Goal: Information Seeking & Learning: Find specific fact

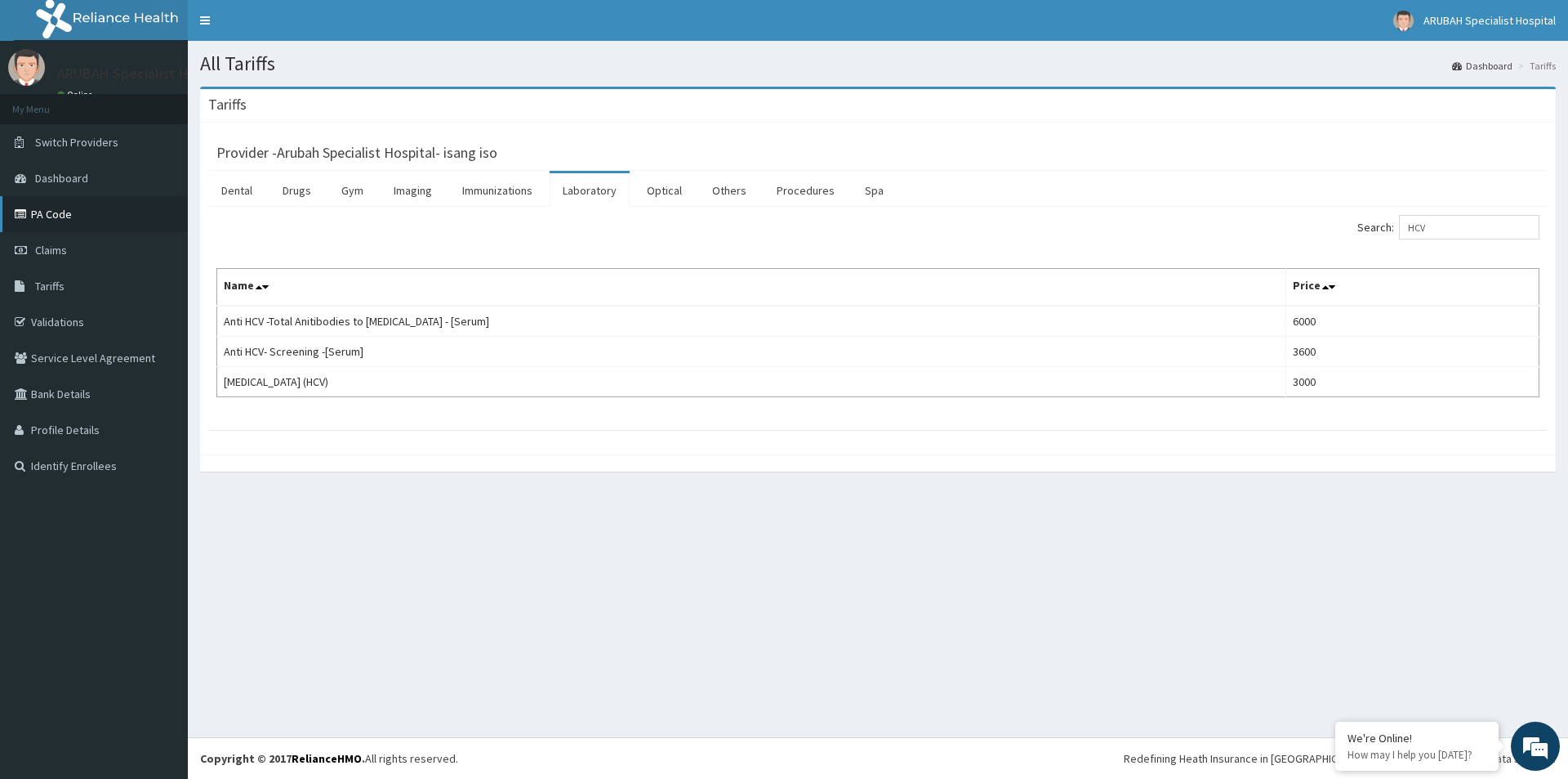
click at [76, 206] on link "PA Code" at bounding box center [94, 213] width 188 height 35
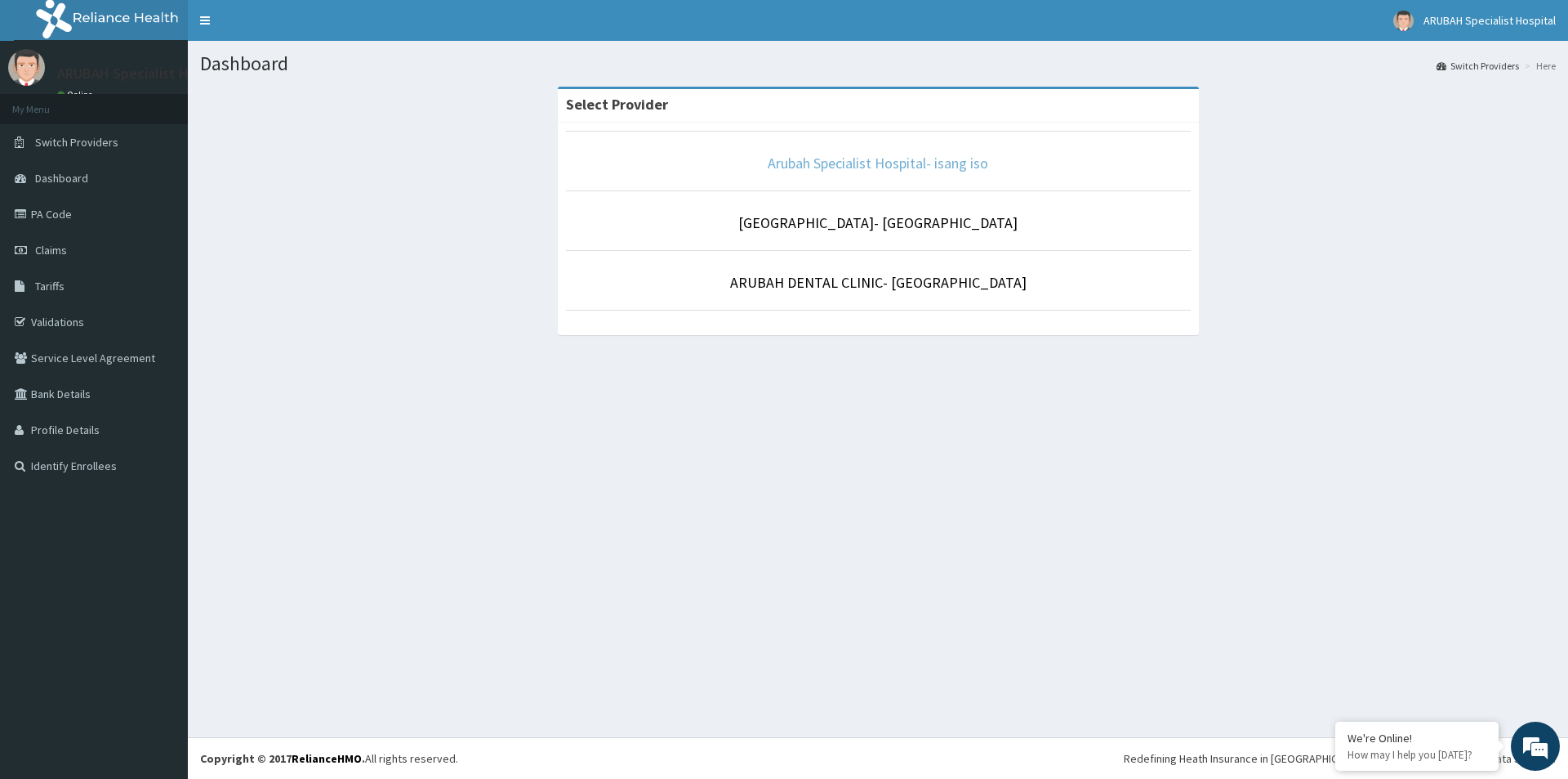
click at [785, 154] on link "Arubah Specialist Hospital- isang iso" at bounding box center [878, 163] width 221 height 19
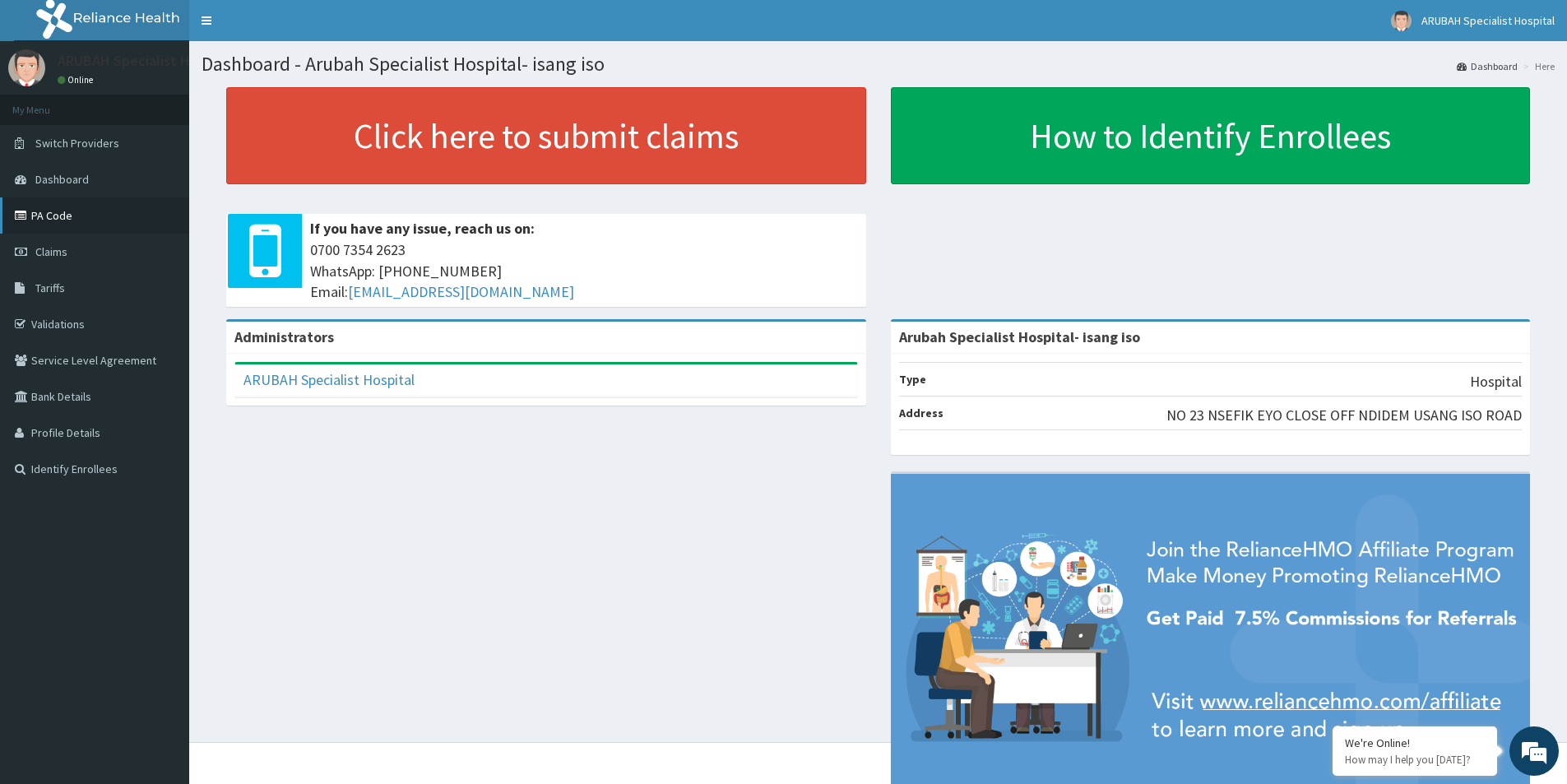
click at [49, 227] on link "PA Code" at bounding box center [95, 214] width 189 height 36
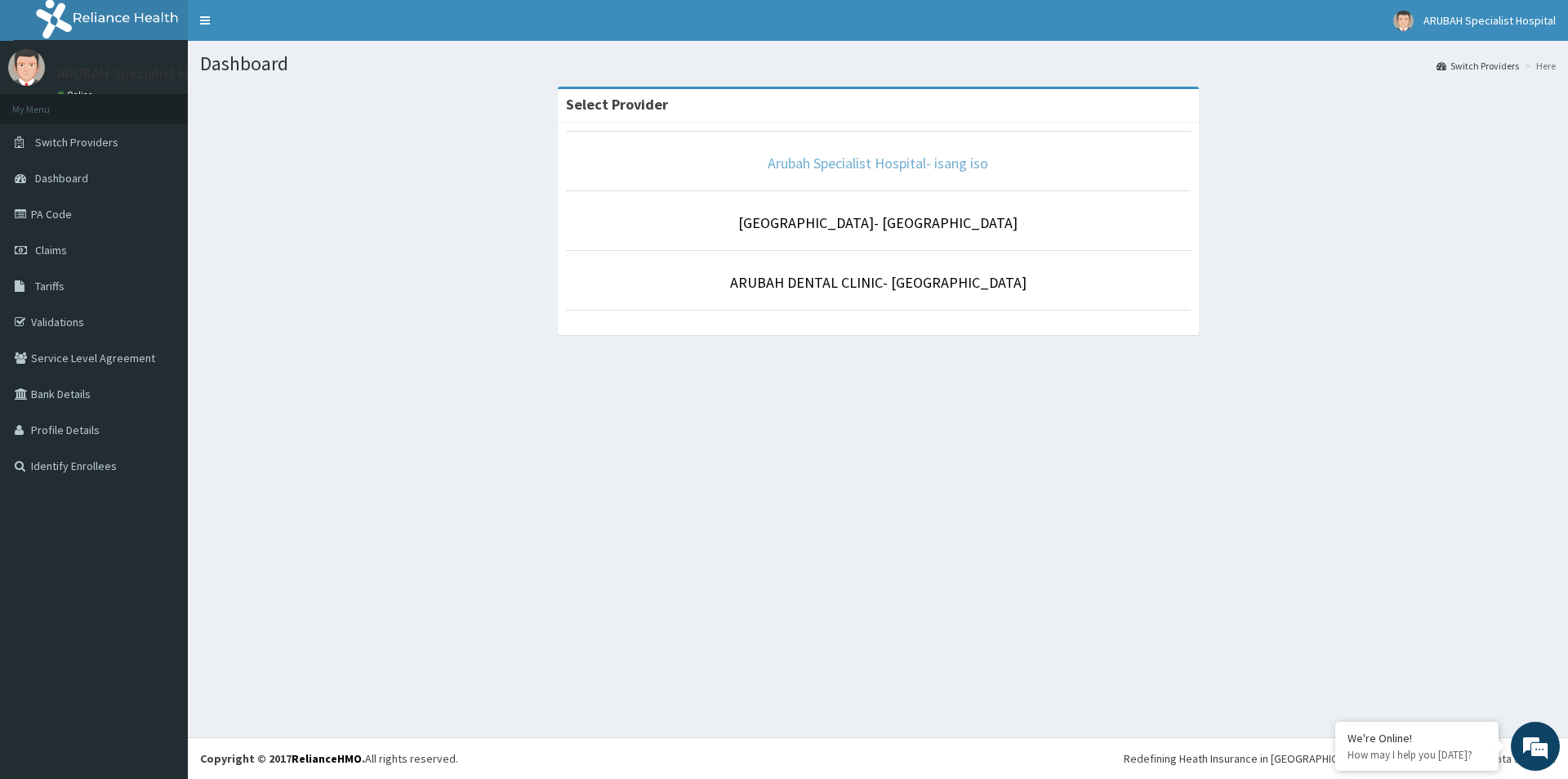
click at [833, 162] on link "Arubah Specialist Hospital- isang iso" at bounding box center [878, 163] width 221 height 19
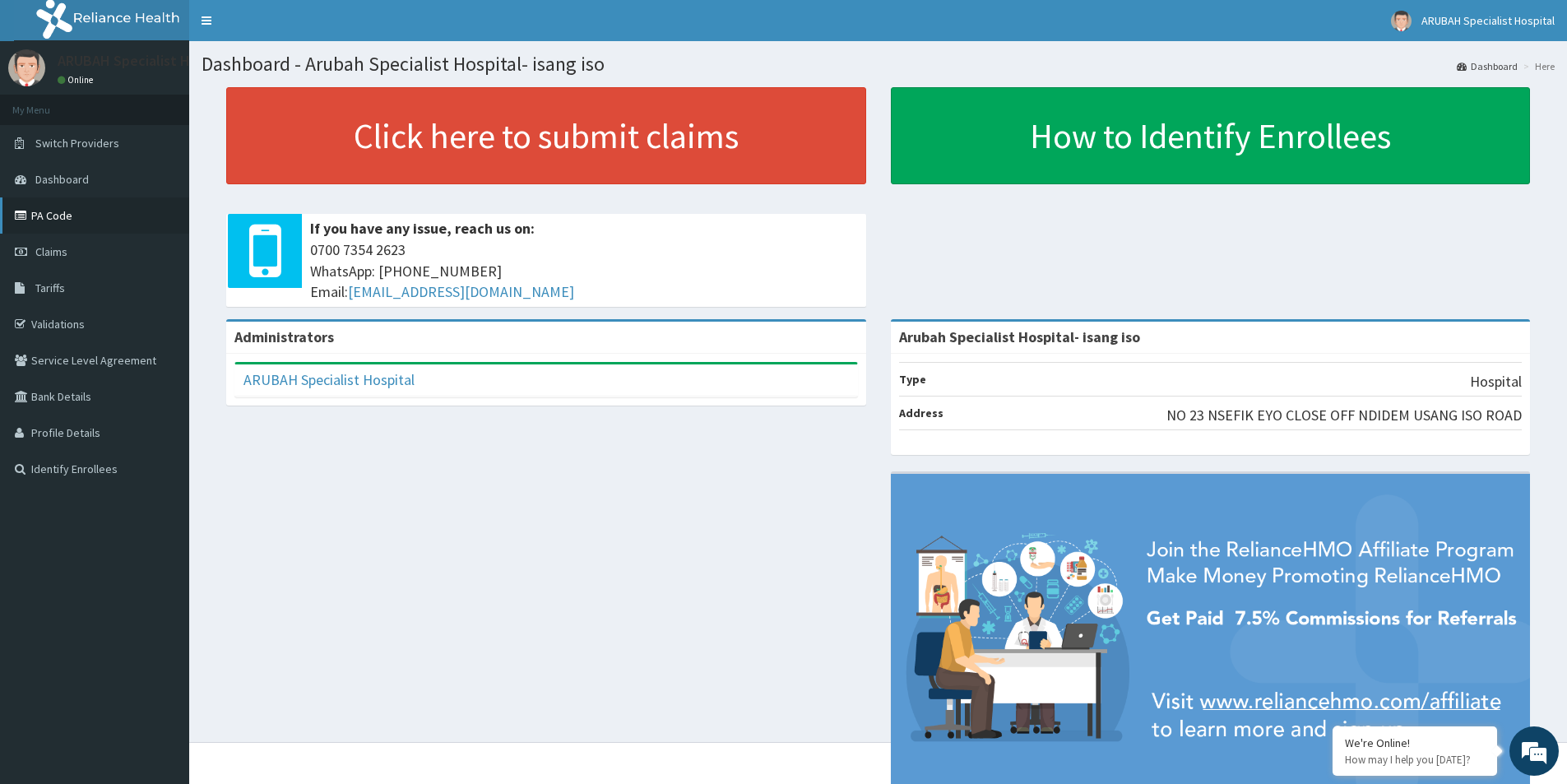
click at [75, 222] on link "PA Code" at bounding box center [95, 214] width 189 height 36
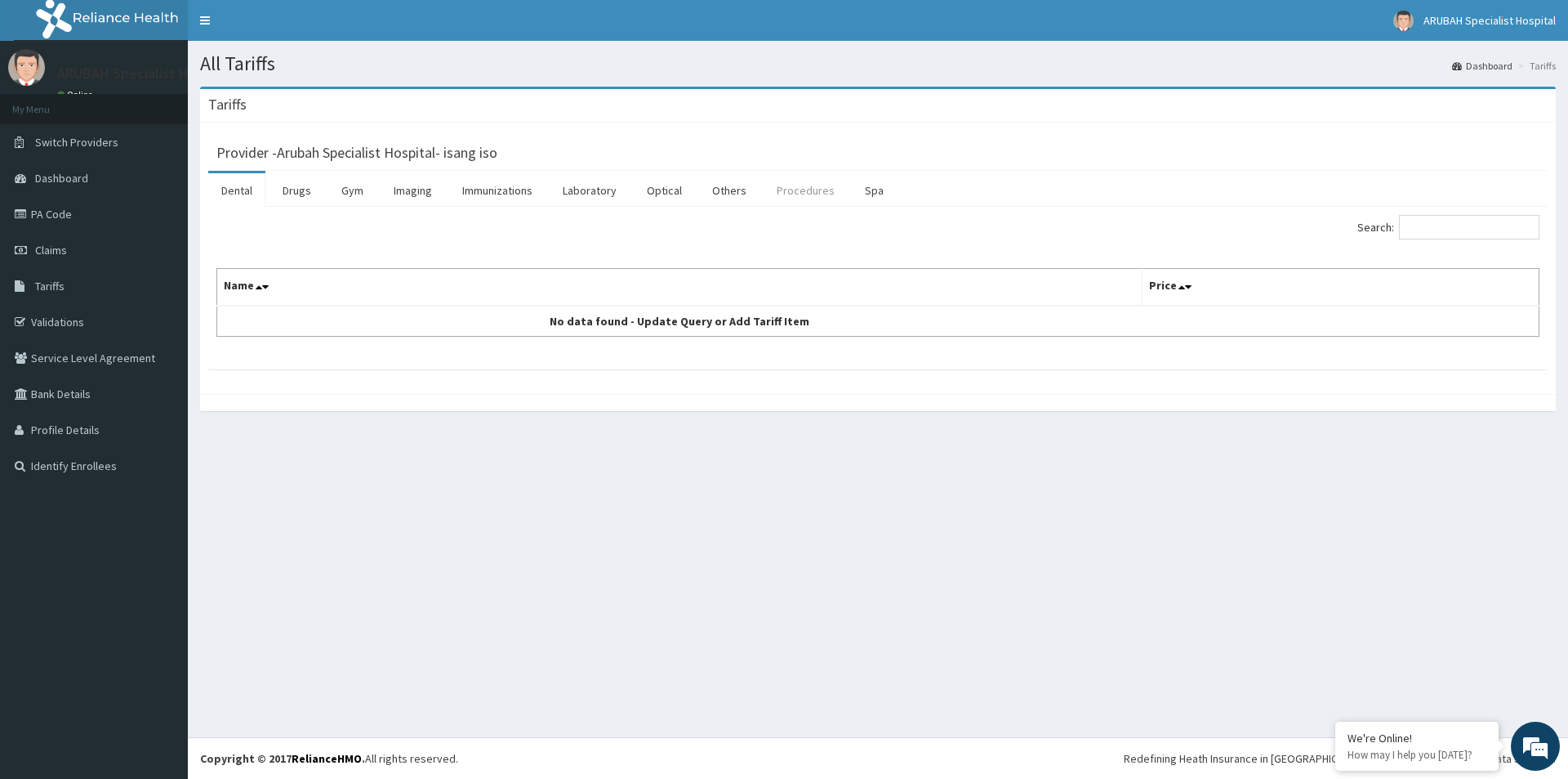
click at [799, 194] on link "Procedures" at bounding box center [806, 191] width 84 height 35
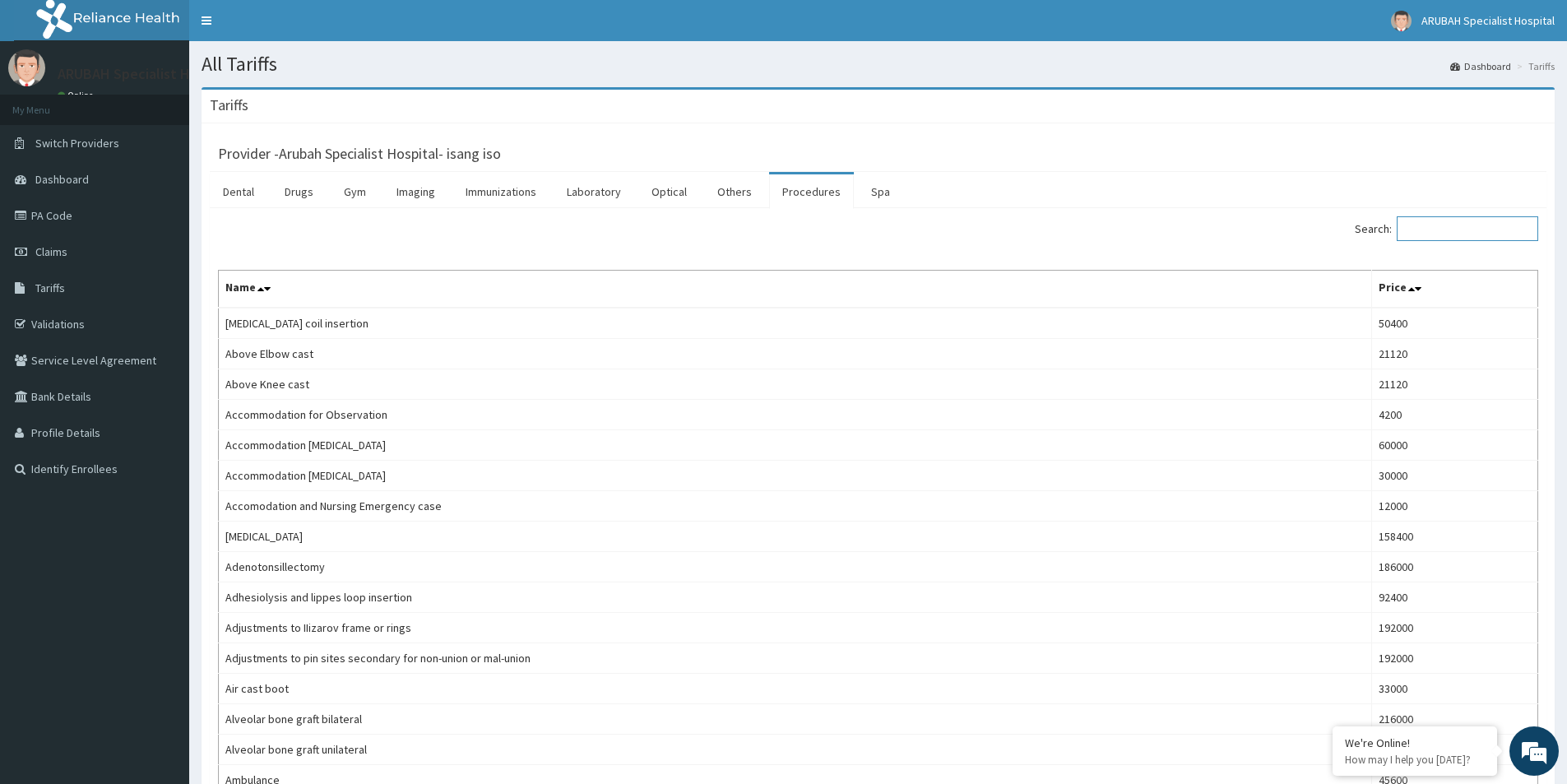
click at [1434, 231] on input "Search:" at bounding box center [1467, 229] width 141 height 25
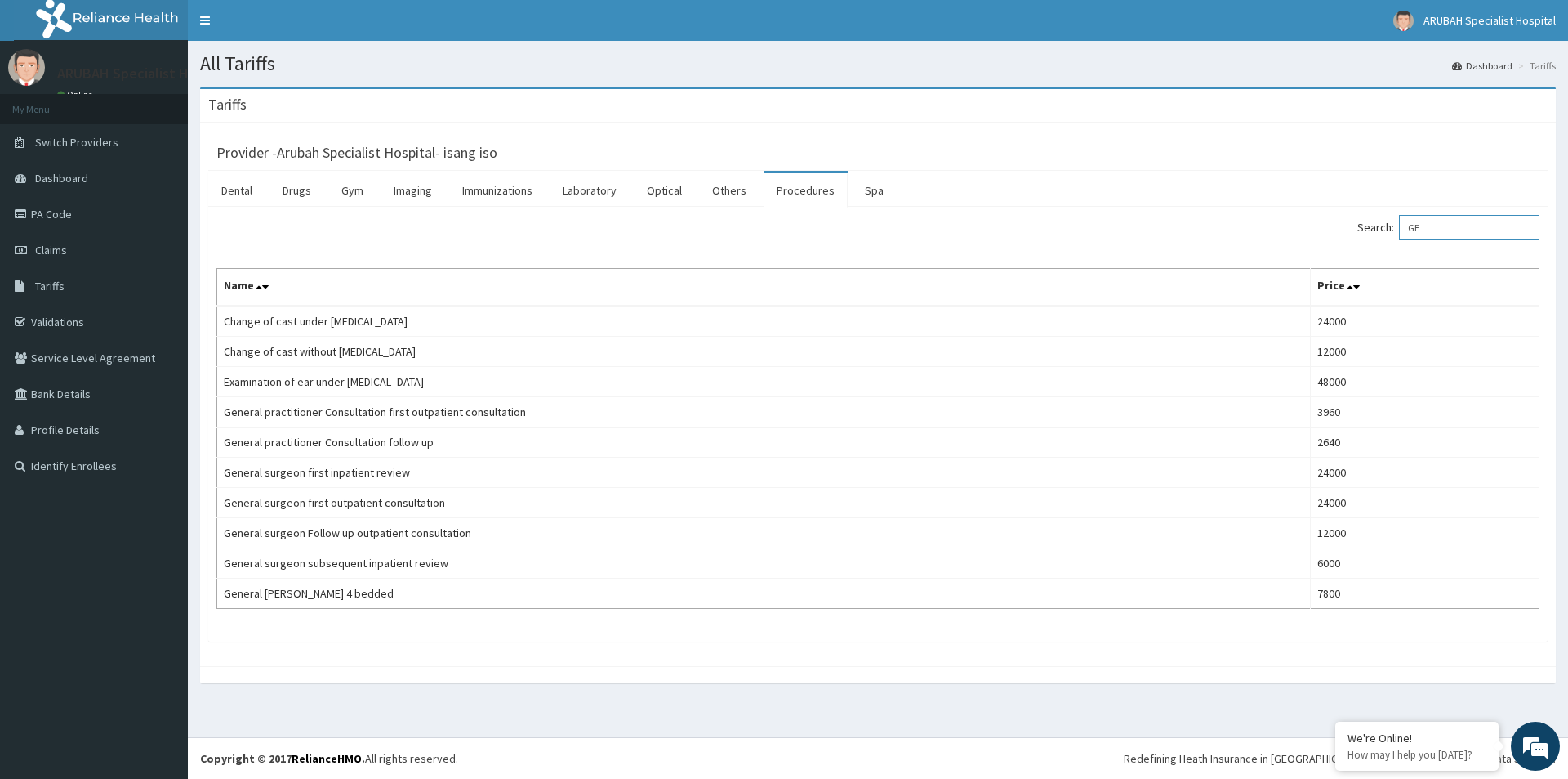
type input "G"
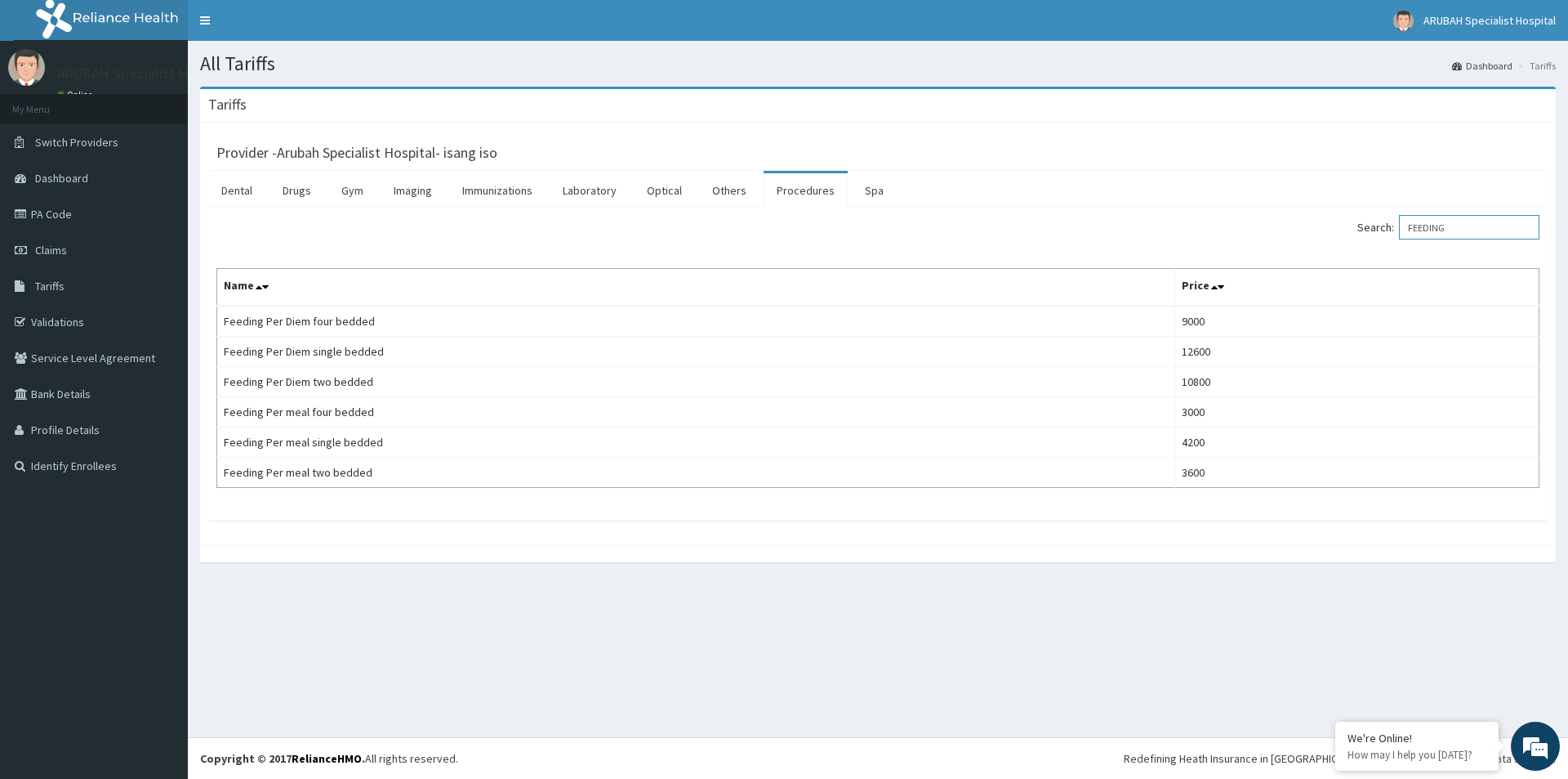
drag, startPoint x: 1497, startPoint y: 224, endPoint x: 1422, endPoint y: 237, distance: 76.1
click at [1422, 237] on input "FEEDING" at bounding box center [1469, 227] width 140 height 25
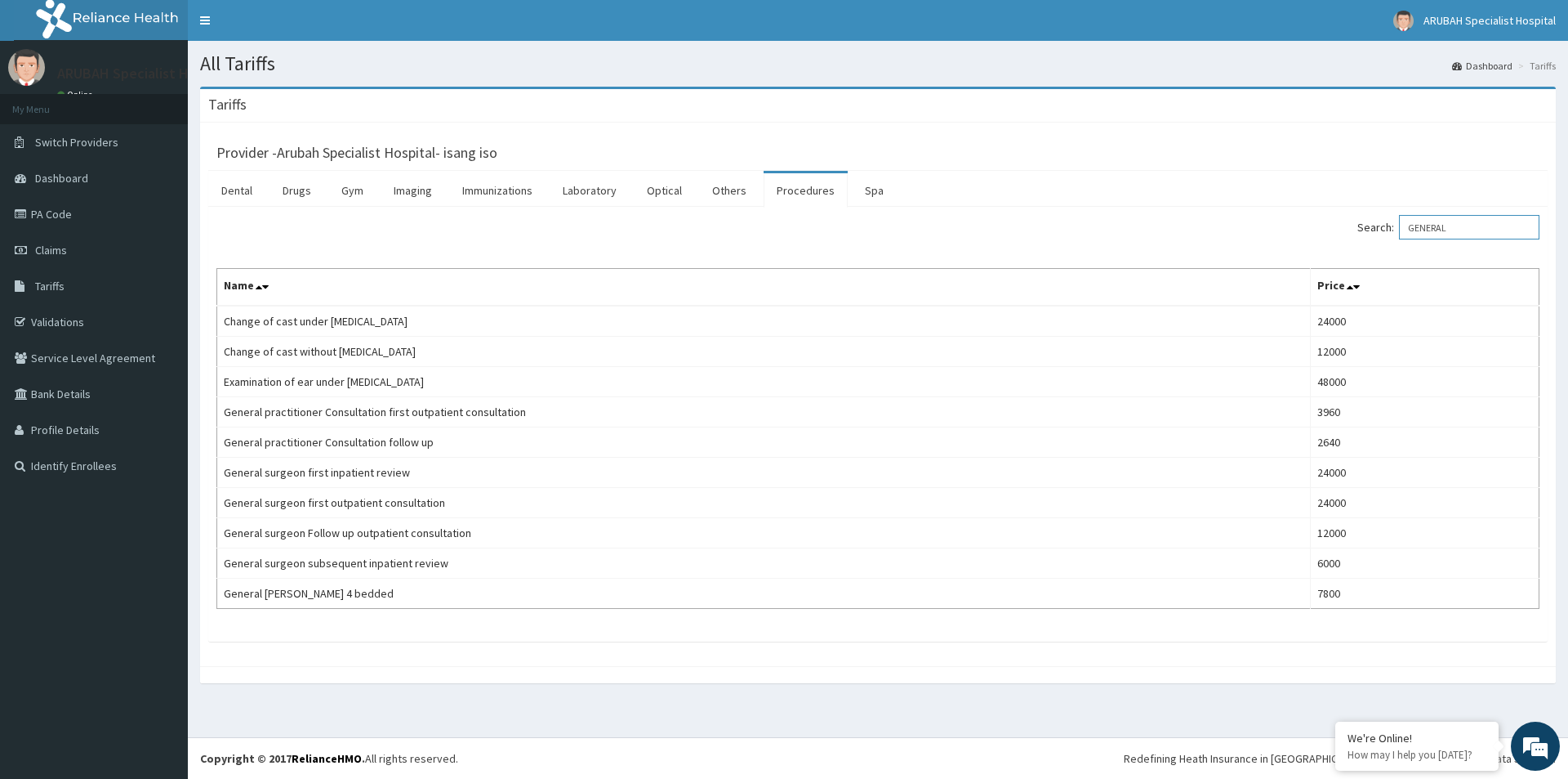
type input "GENERAL"
click at [602, 195] on link "Laboratory" at bounding box center [589, 191] width 80 height 35
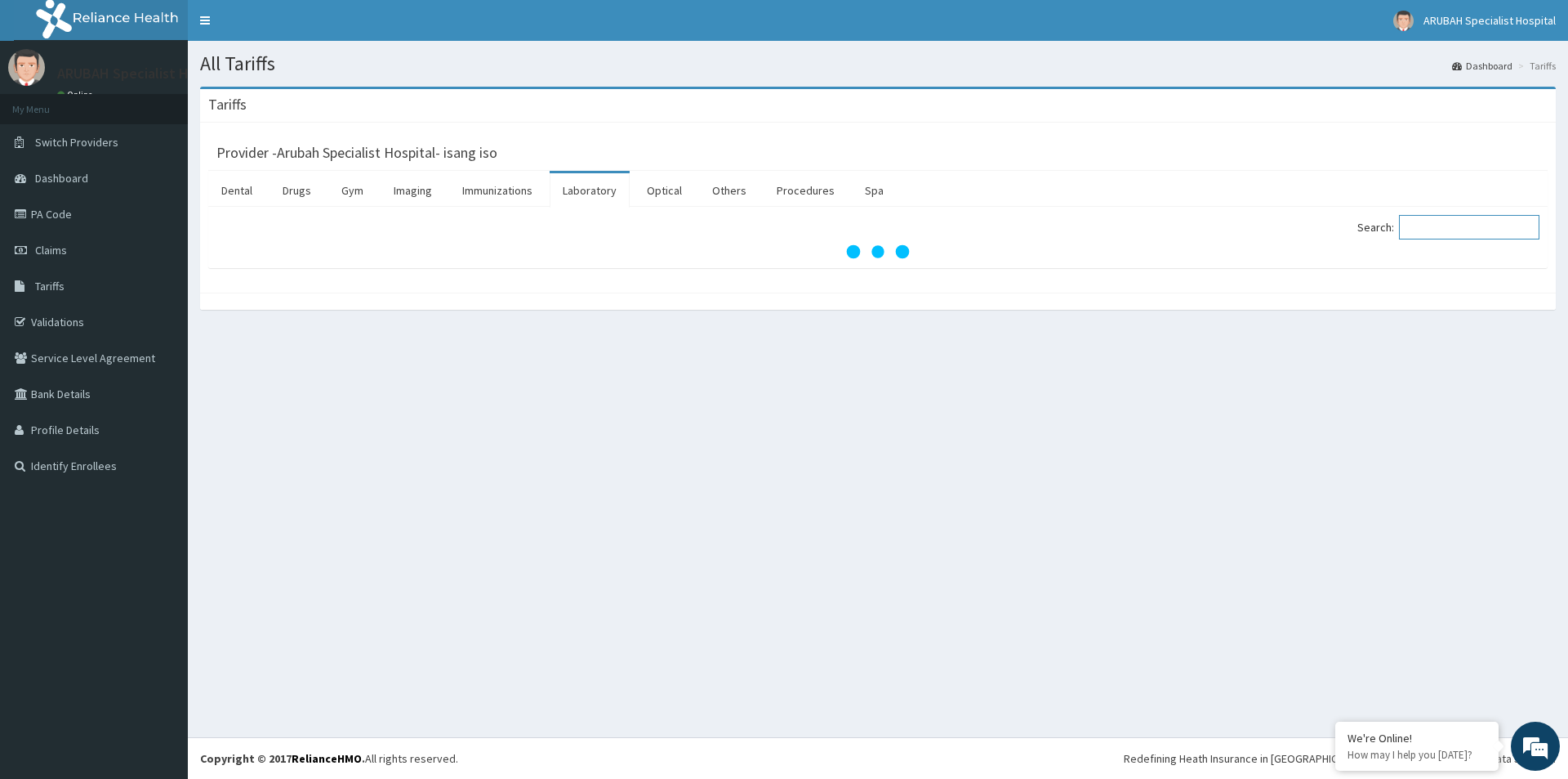
click at [1451, 229] on input "Search:" at bounding box center [1469, 227] width 140 height 25
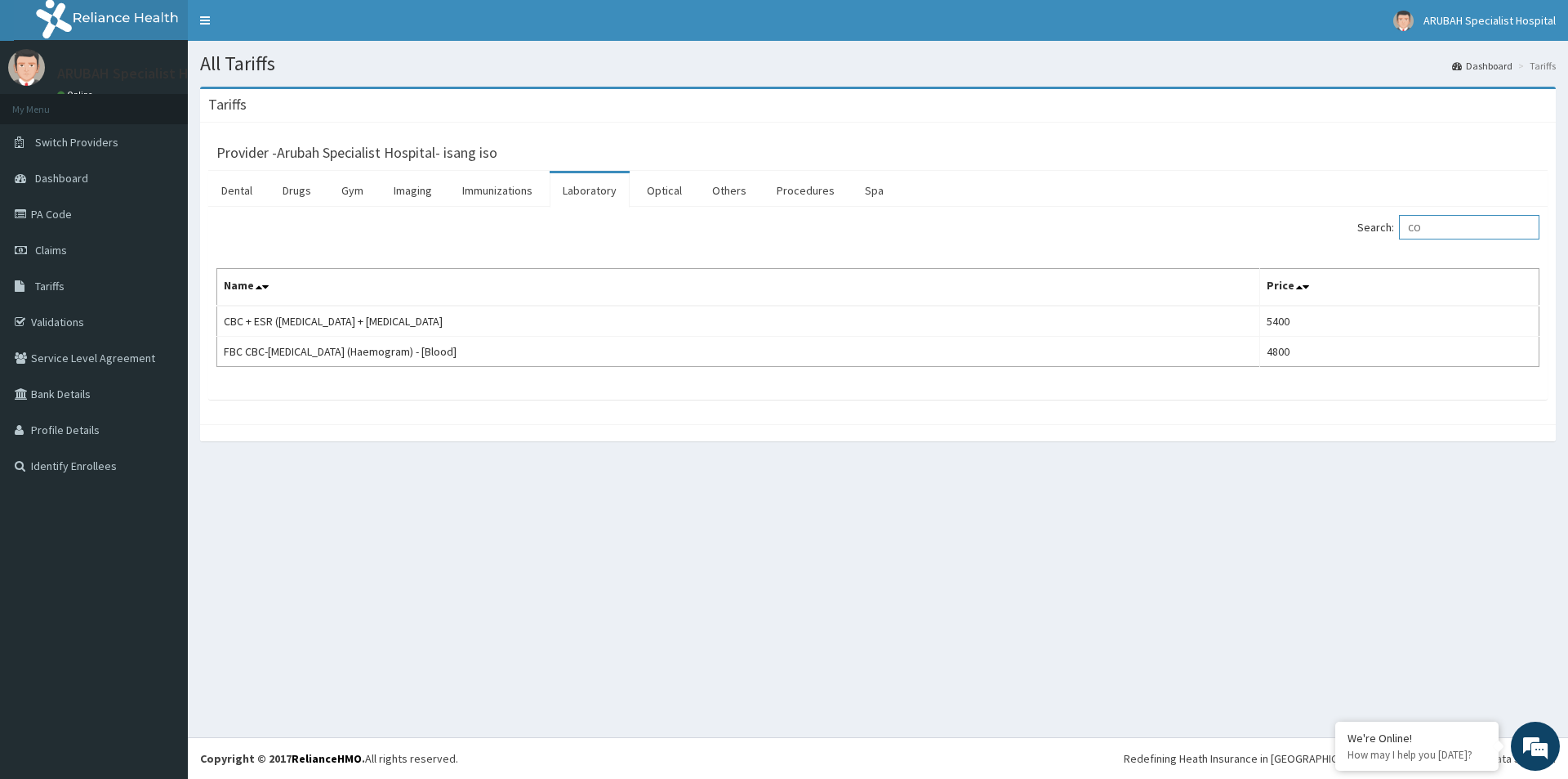
type input "C"
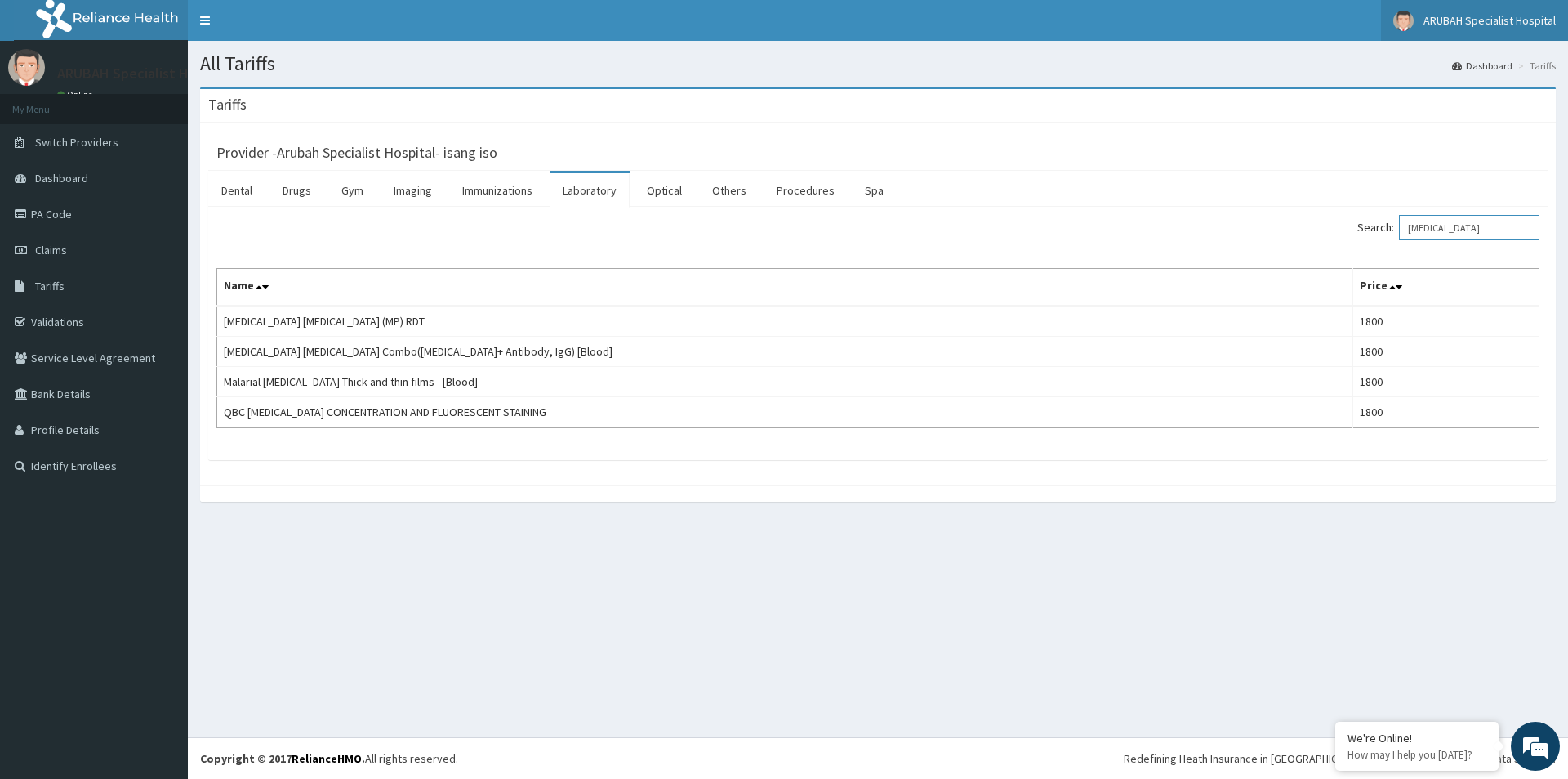
type input "[MEDICAL_DATA]"
